Goal: Share content

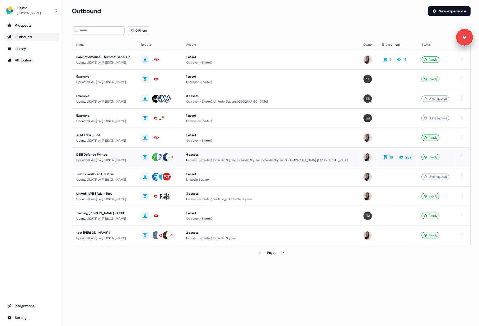
click at [132, 157] on div "DSEI Defence Primes Updated [DATE] by [PERSON_NAME]" at bounding box center [104, 157] width 56 height 11
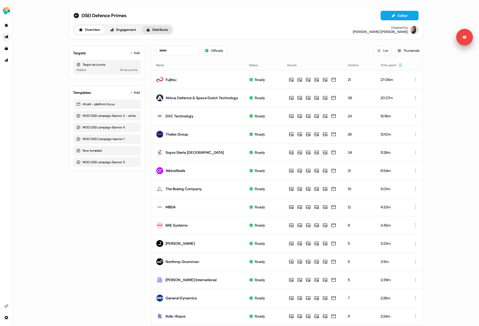
click at [153, 29] on button "Distribute" at bounding box center [156, 30] width 31 height 8
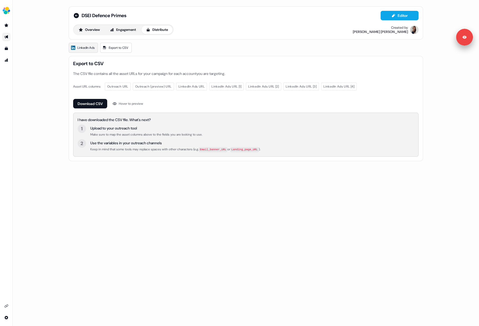
click at [90, 48] on span "LinkedIn Ads" at bounding box center [85, 47] width 17 height 5
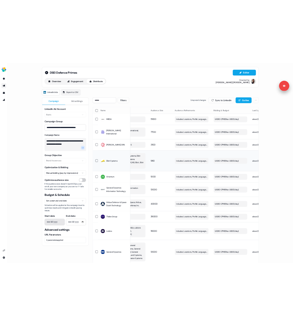
scroll to position [0, 33]
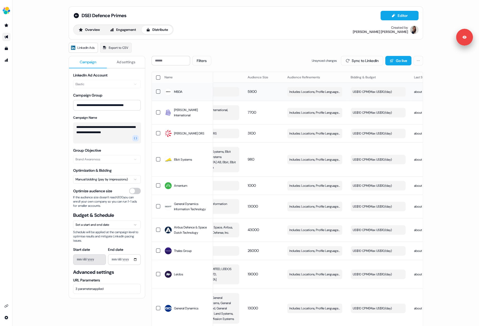
click at [363, 89] on div "US$10 CPM ( Max US$10/day )" at bounding box center [372, 91] width 39 height 5
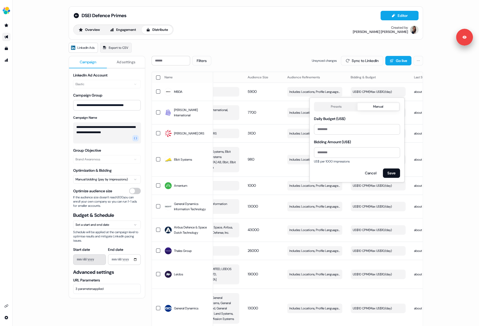
click at [337, 108] on button "Presets" at bounding box center [336, 106] width 43 height 7
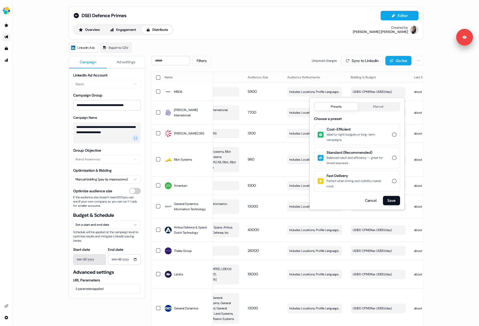
click at [377, 105] on button "Manual" at bounding box center [378, 106] width 42 height 7
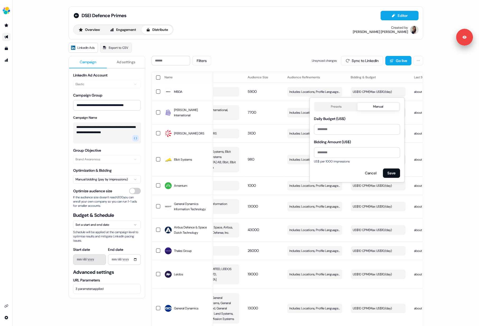
click at [268, 39] on div "DSEI Defence Primes Editor Overview Engagement Distribute Created by [PERSON_NA…" at bounding box center [246, 22] width 354 height 33
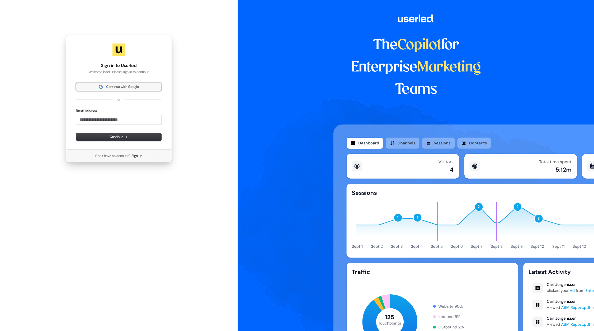
click at [114, 84] on span "Continue with Google" at bounding box center [122, 86] width 33 height 5
